Goal: Task Accomplishment & Management: Manage account settings

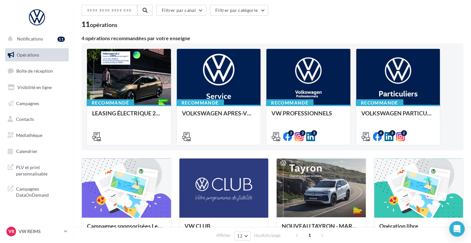
scroll to position [160, 0]
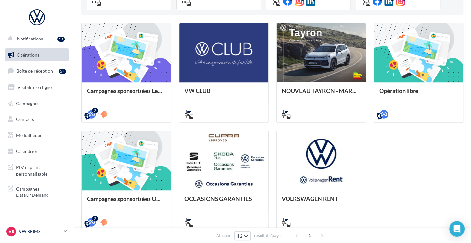
click at [45, 233] on p "VW REIMS" at bounding box center [40, 231] width 43 height 6
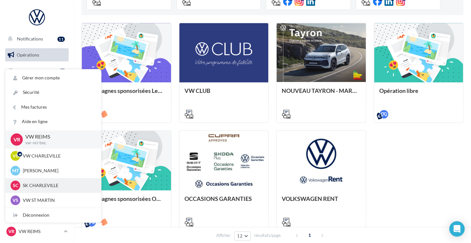
click at [49, 190] on div "SC [PERSON_NAME] 1dc8d1b6-8944-44e3-99c7-f4ff58a531c8" at bounding box center [53, 185] width 85 height 10
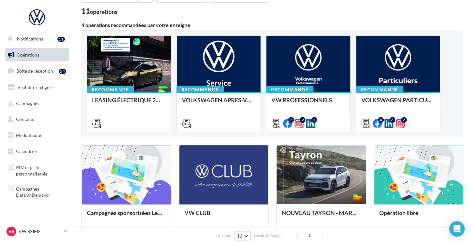
scroll to position [32, 0]
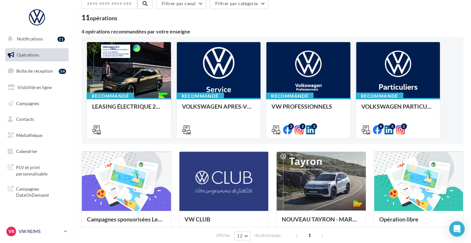
click at [30, 233] on p "VW REIMS" at bounding box center [40, 231] width 43 height 6
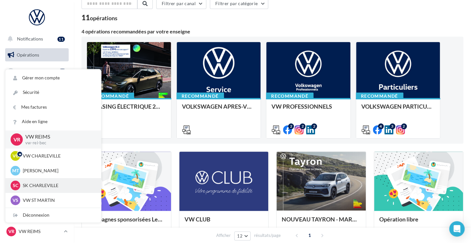
click at [43, 184] on p "SK CHARLEVILLE" at bounding box center [58, 185] width 71 height 6
